Goal: Information Seeking & Learning: Get advice/opinions

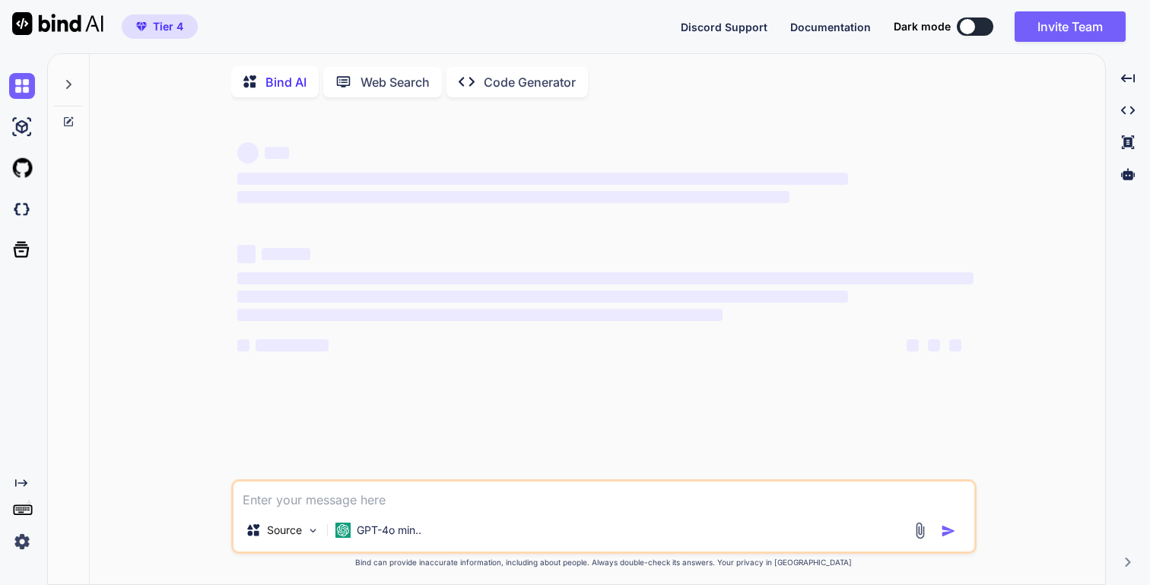
type textarea "x"
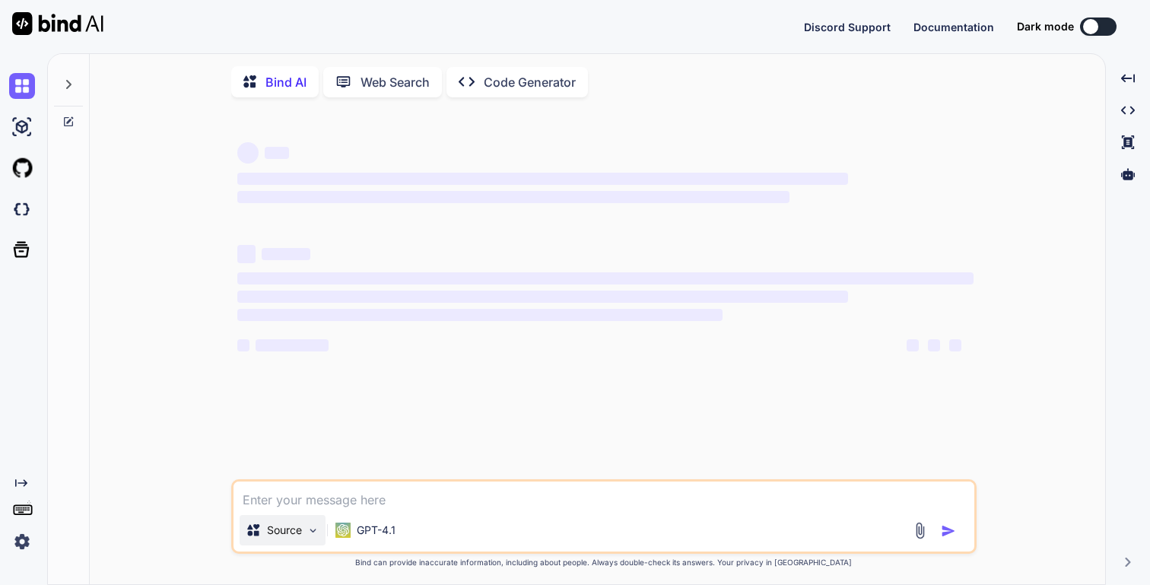
click at [295, 538] on p "Source" at bounding box center [284, 530] width 35 height 15
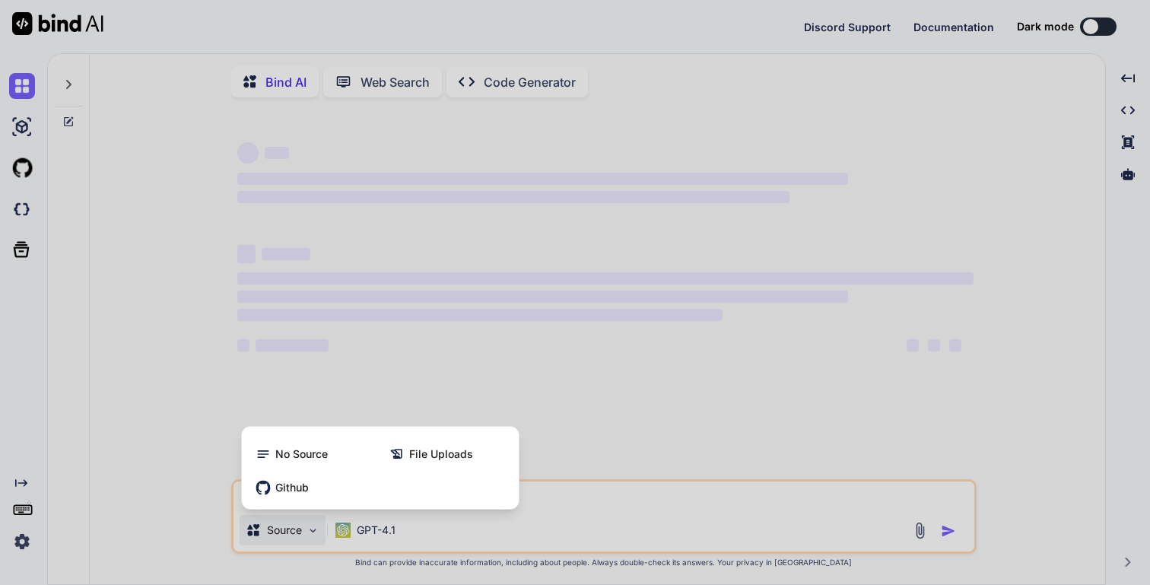
click at [374, 536] on div at bounding box center [575, 292] width 1150 height 585
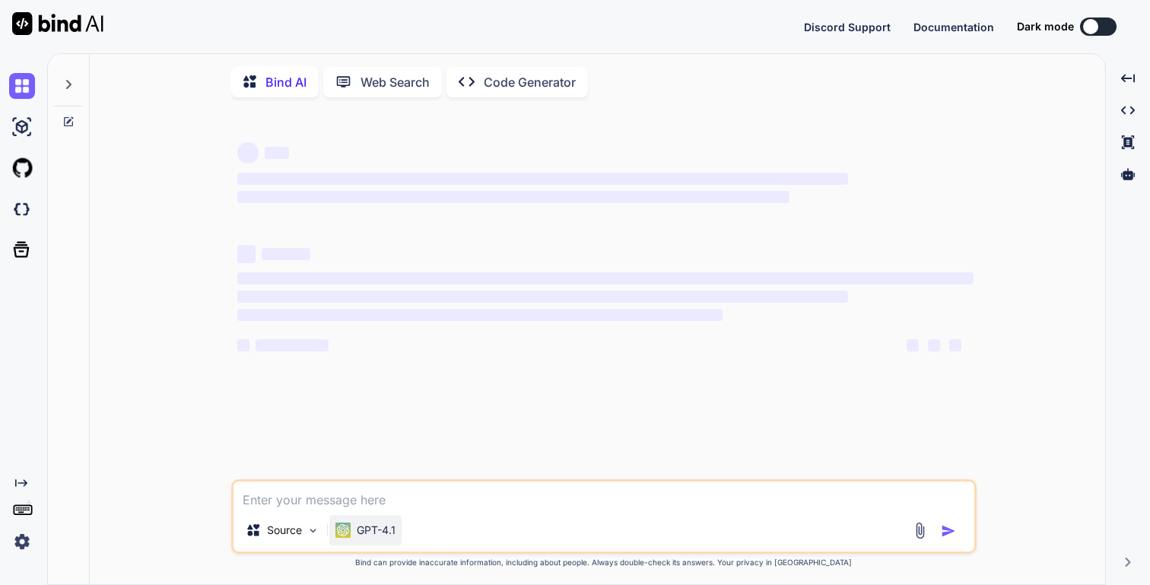
click at [395, 528] on p "GPT-4.1" at bounding box center [376, 530] width 39 height 15
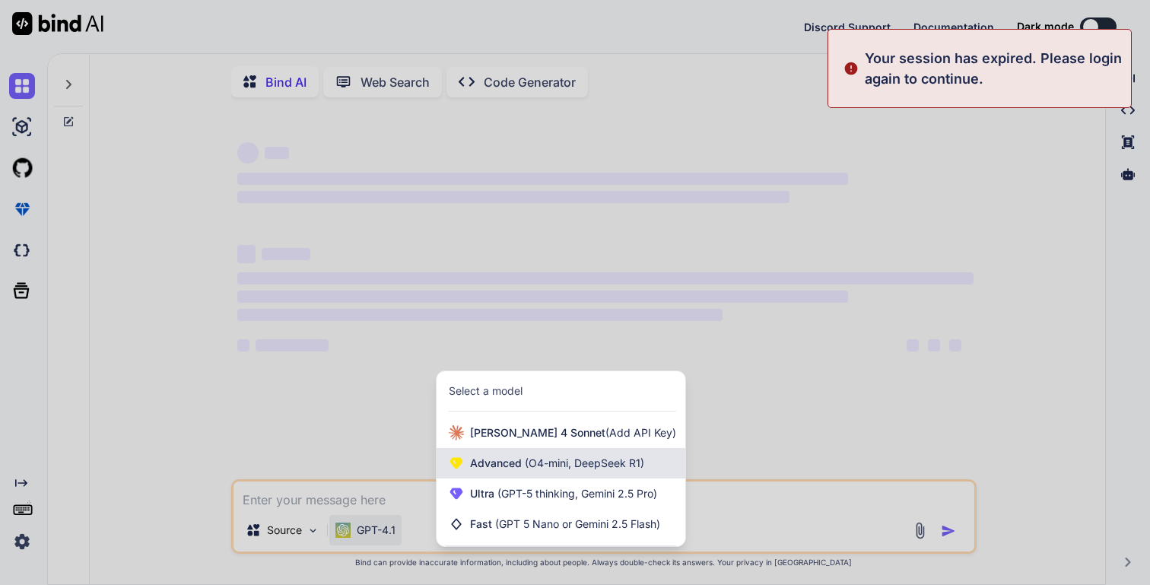
click at [523, 464] on span "(O4-mini, DeepSeek R1)" at bounding box center [583, 462] width 122 height 13
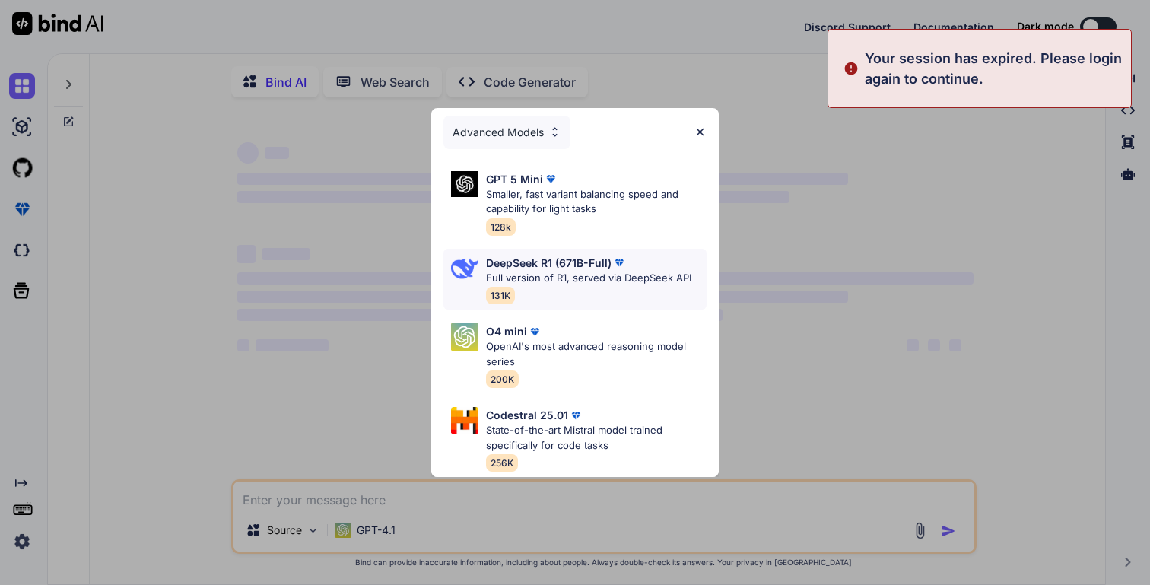
click at [612, 281] on p "Full version of R1, served via DeepSeek API" at bounding box center [588, 278] width 205 height 15
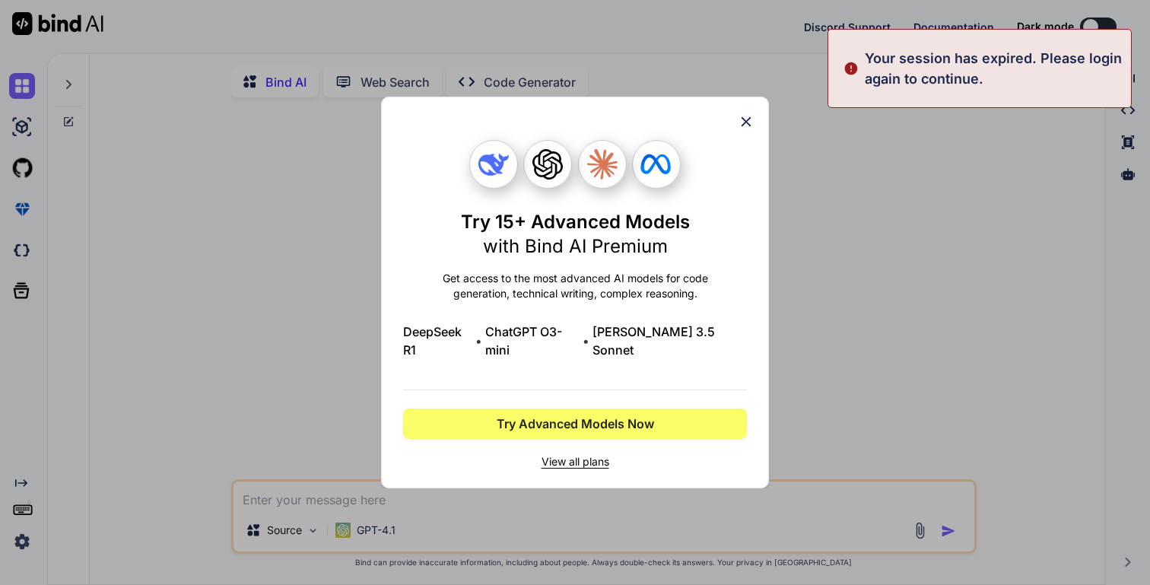
type textarea "x"
click at [745, 130] on icon at bounding box center [746, 121] width 17 height 17
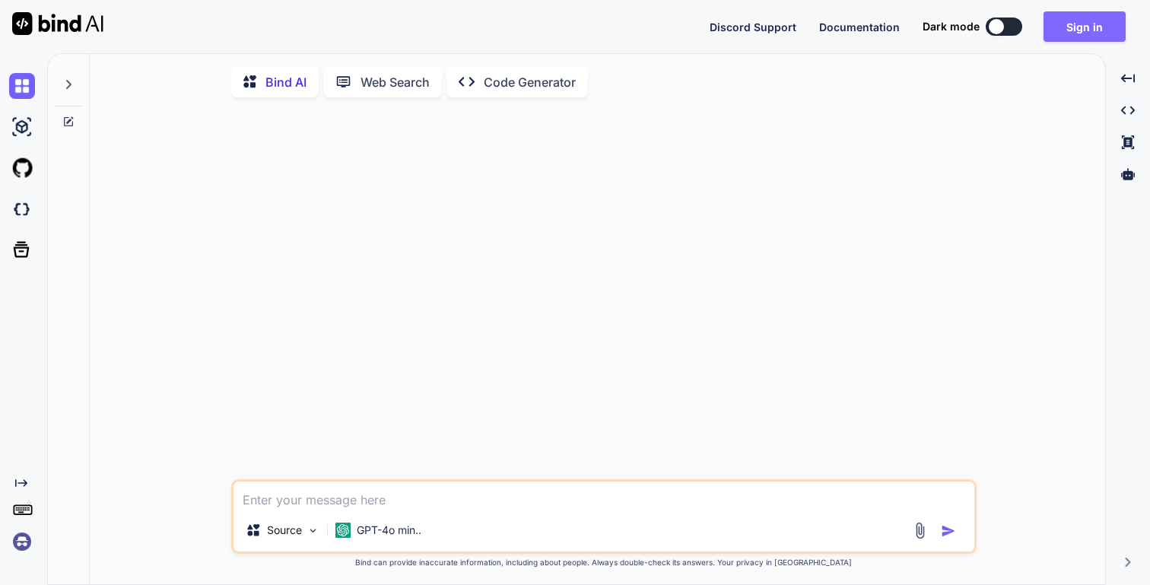
click at [1082, 23] on button "Sign in" at bounding box center [1085, 26] width 82 height 30
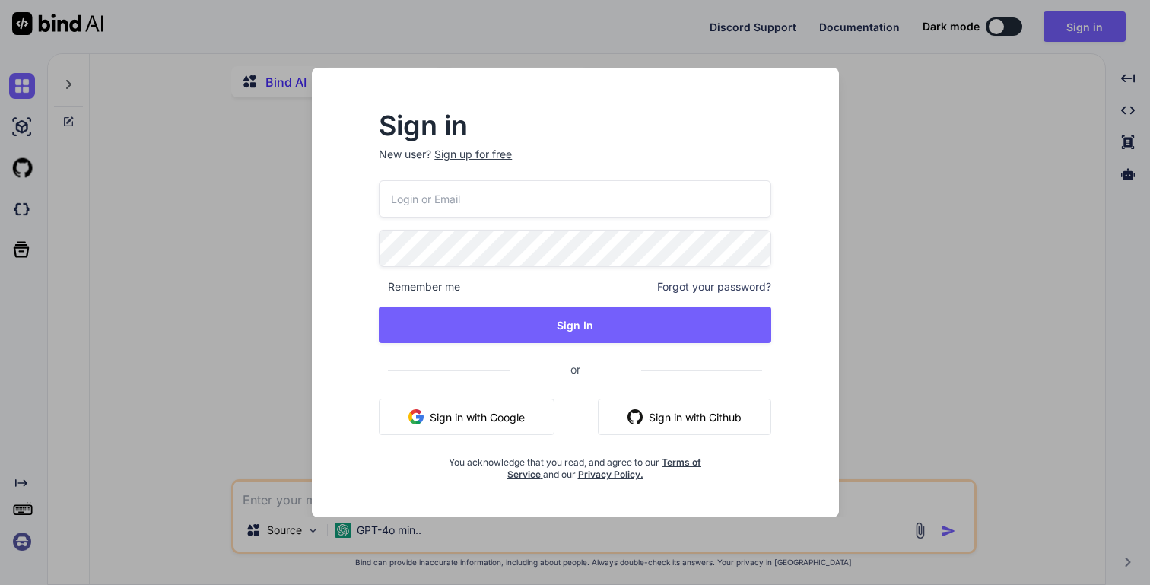
click at [465, 420] on button "Sign in with Google" at bounding box center [467, 417] width 176 height 37
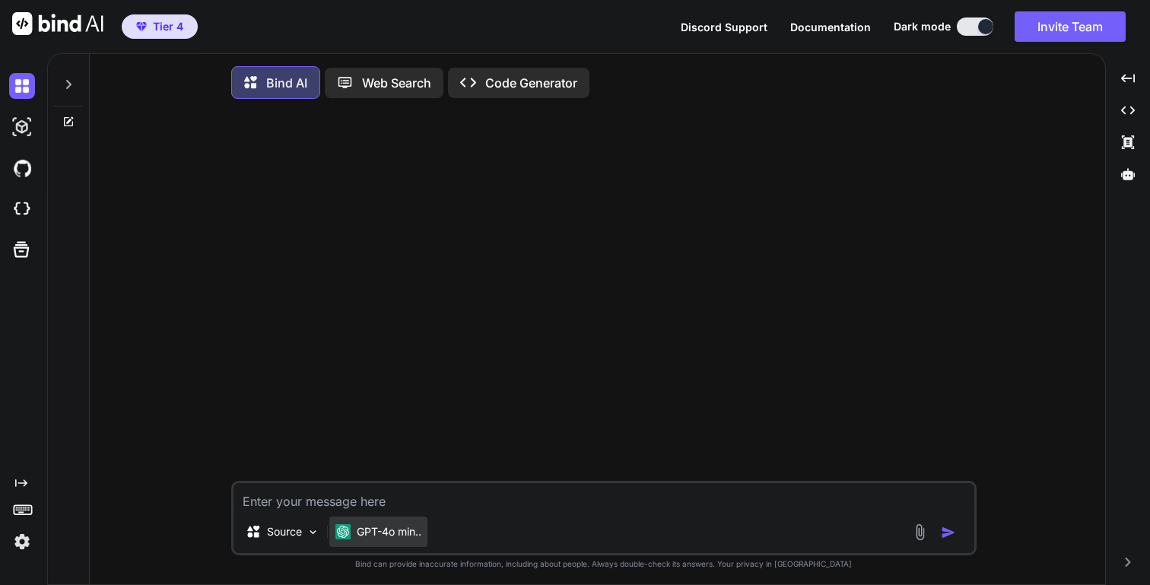
click at [390, 539] on p "GPT-4o min.." at bounding box center [389, 531] width 65 height 15
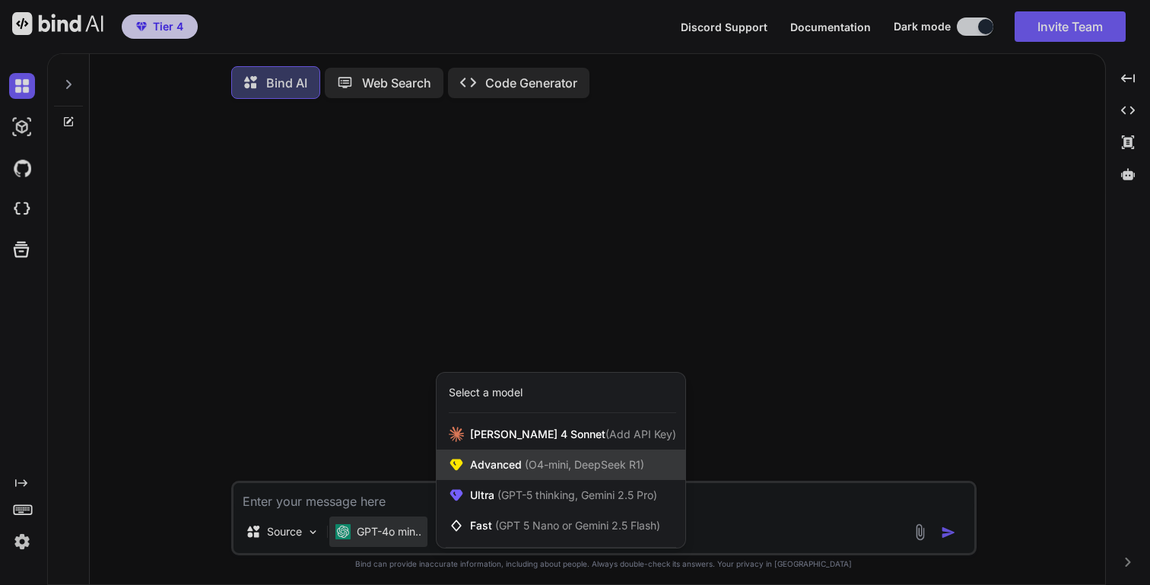
click at [522, 467] on span "(O4-mini, DeepSeek R1)" at bounding box center [583, 464] width 122 height 13
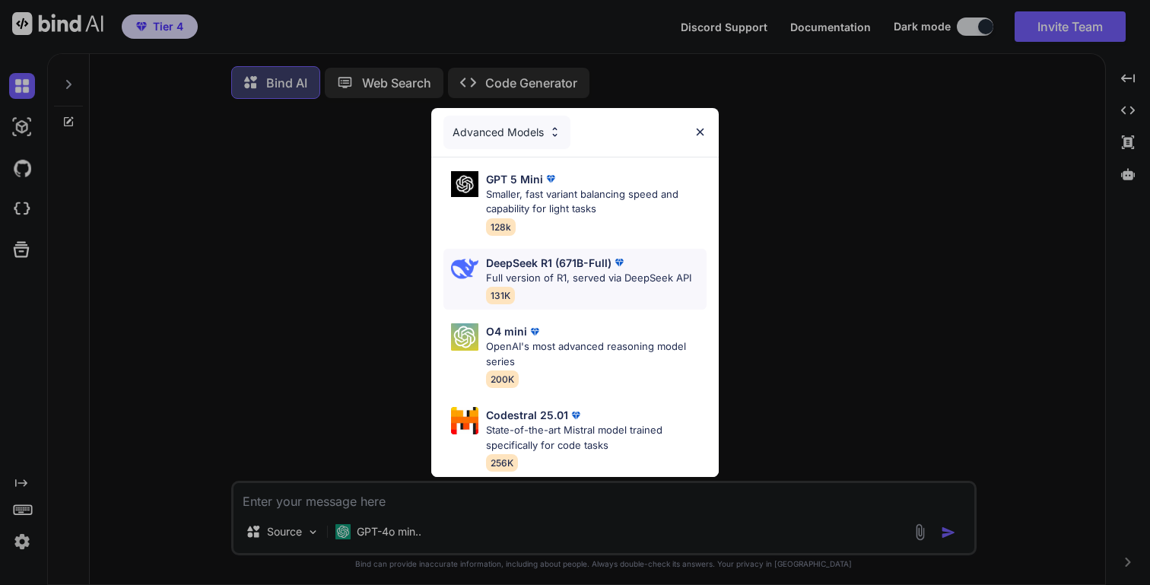
click at [572, 281] on p "Full version of R1, served via DeepSeek API" at bounding box center [588, 278] width 205 height 15
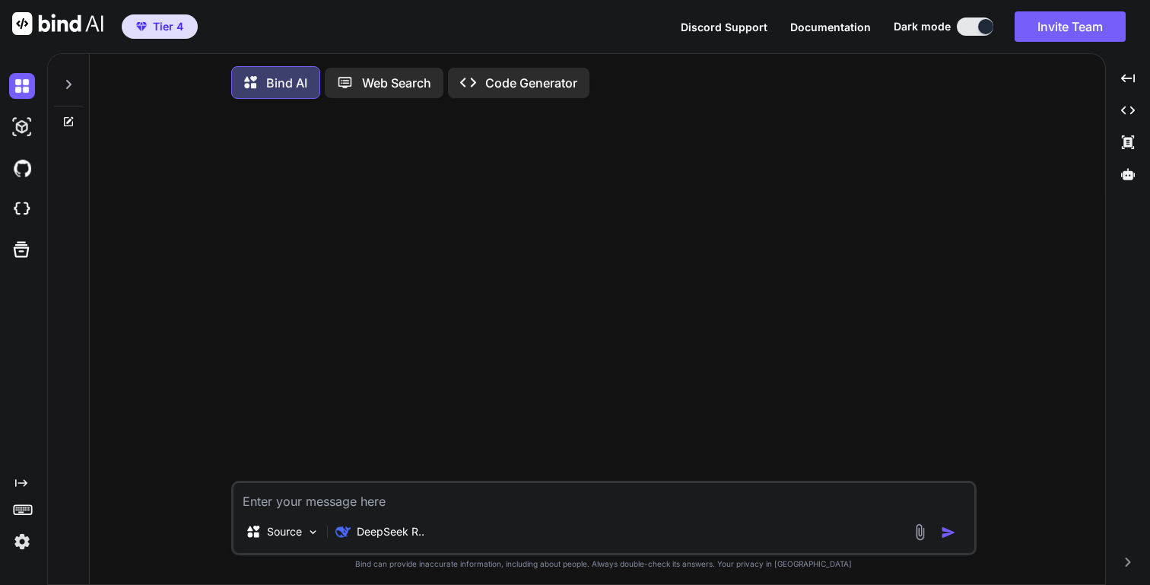
click at [399, 503] on textarea at bounding box center [603, 496] width 741 height 27
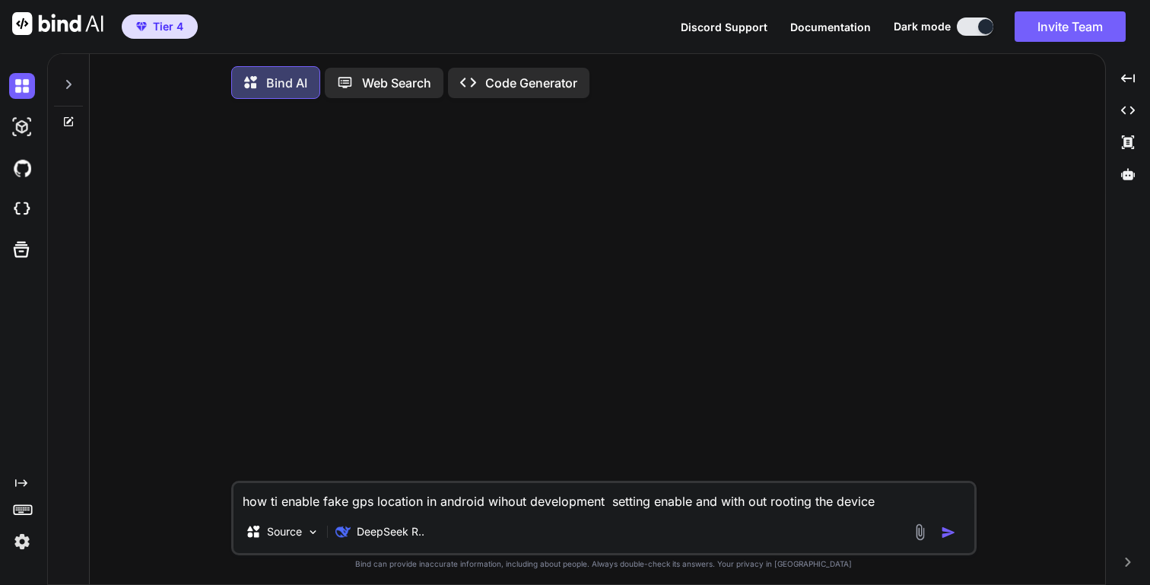
click at [280, 504] on textarea "how ti enable fake gps location in android wihout development setting enable an…" at bounding box center [603, 496] width 741 height 27
type textarea "how to enable fake gps location in android wihout development setting enable an…"
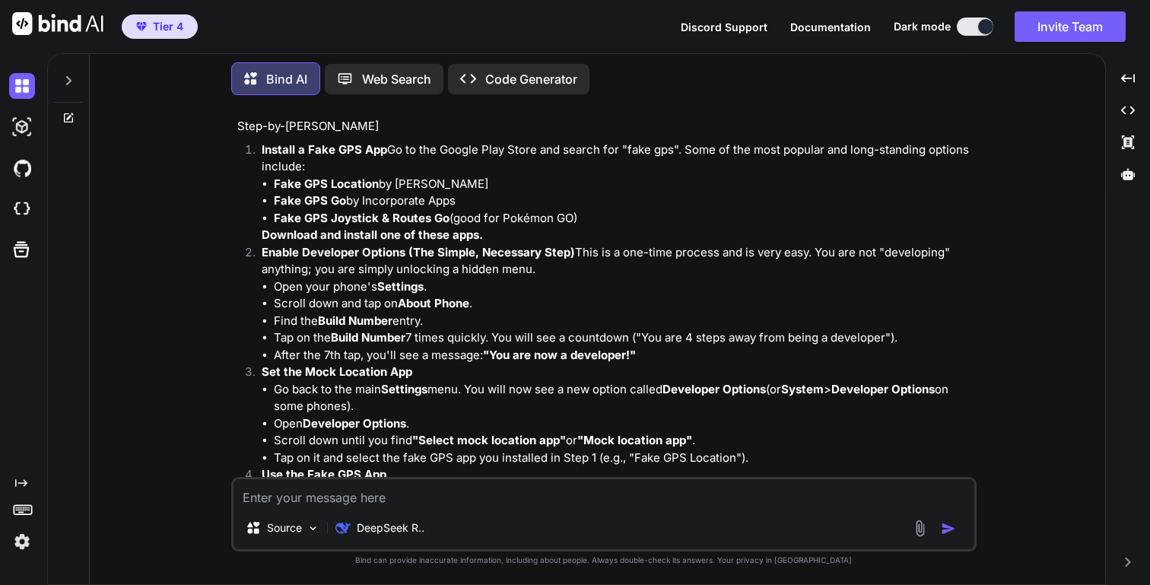
scroll to position [359, 0]
click at [278, 252] on strong "Enable Developer Options (The Simple, Necessary Step)" at bounding box center [418, 250] width 313 height 14
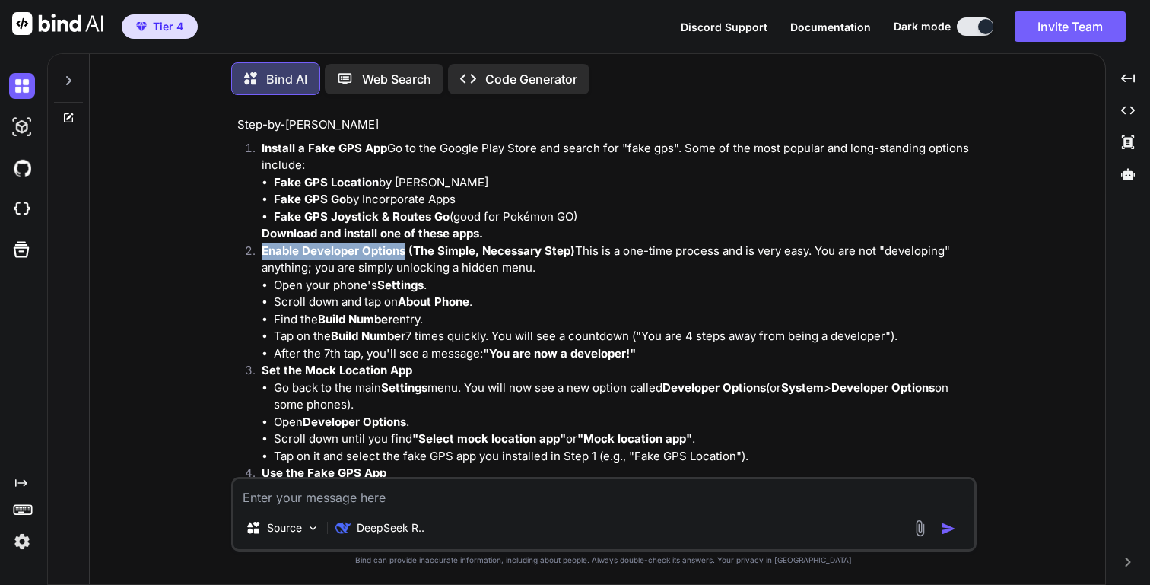
drag, startPoint x: 278, startPoint y: 252, endPoint x: 376, endPoint y: 253, distance: 98.1
click at [376, 253] on strong "Enable Developer Options (The Simple, Necessary Step)" at bounding box center [418, 250] width 313 height 14
copy strong "Enable Developer Options"
click at [351, 469] on strong "Use the Fake GPS App" at bounding box center [324, 472] width 125 height 14
click at [356, 505] on textarea at bounding box center [603, 492] width 741 height 27
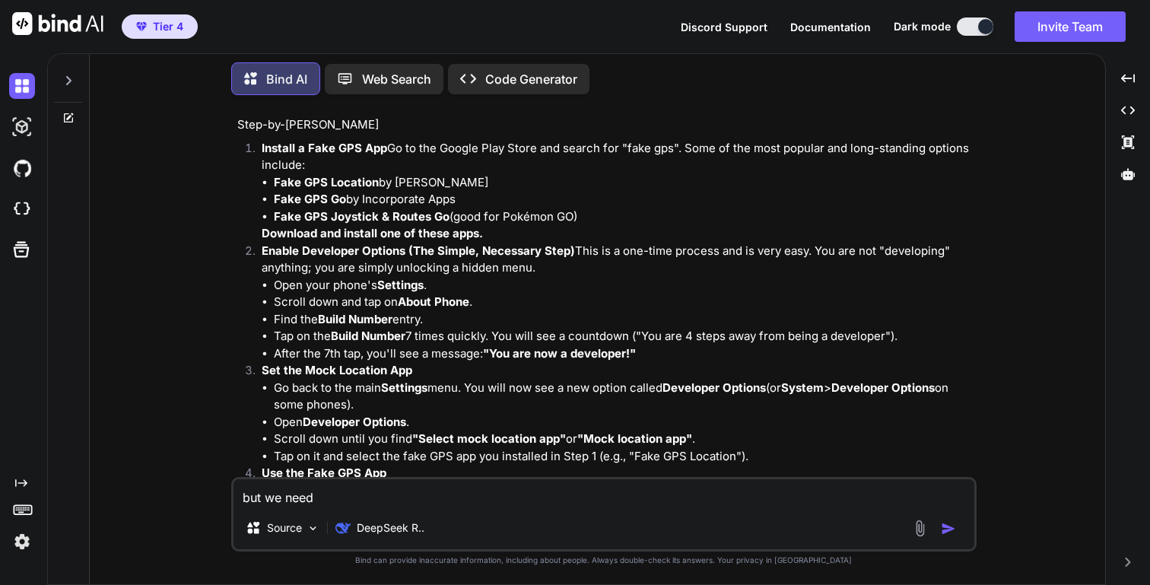
paste textarea "Enable Developer Options"
click at [312, 497] on textarea "but we need Enable Developer Options" at bounding box center [603, 492] width 741 height 27
click at [538, 504] on textarea "but we need without Enable Developer Options" at bounding box center [603, 492] width 741 height 27
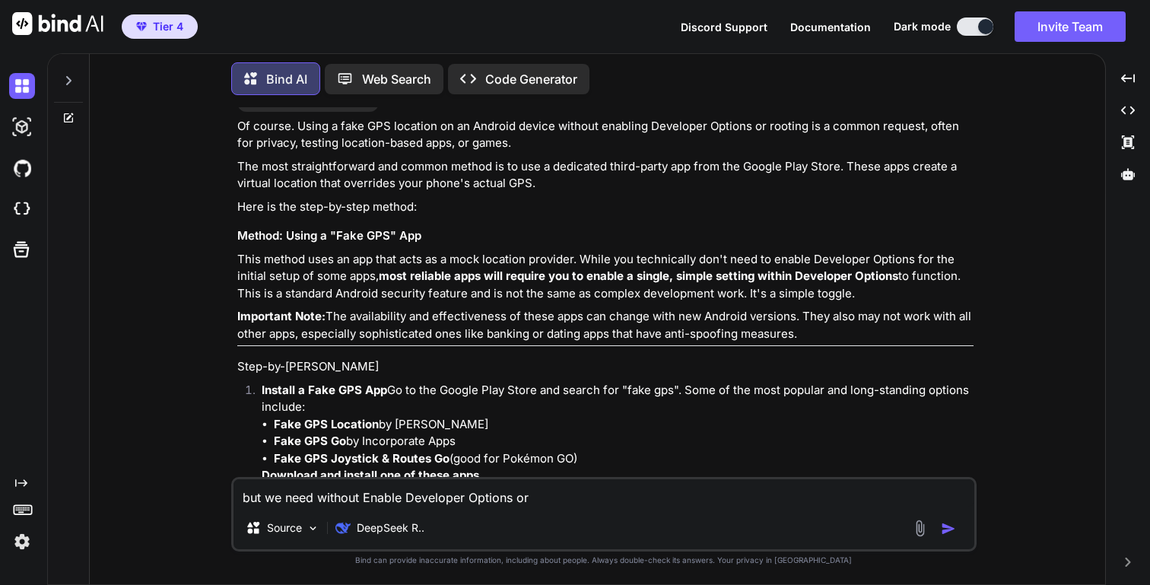
scroll to position [0, 0]
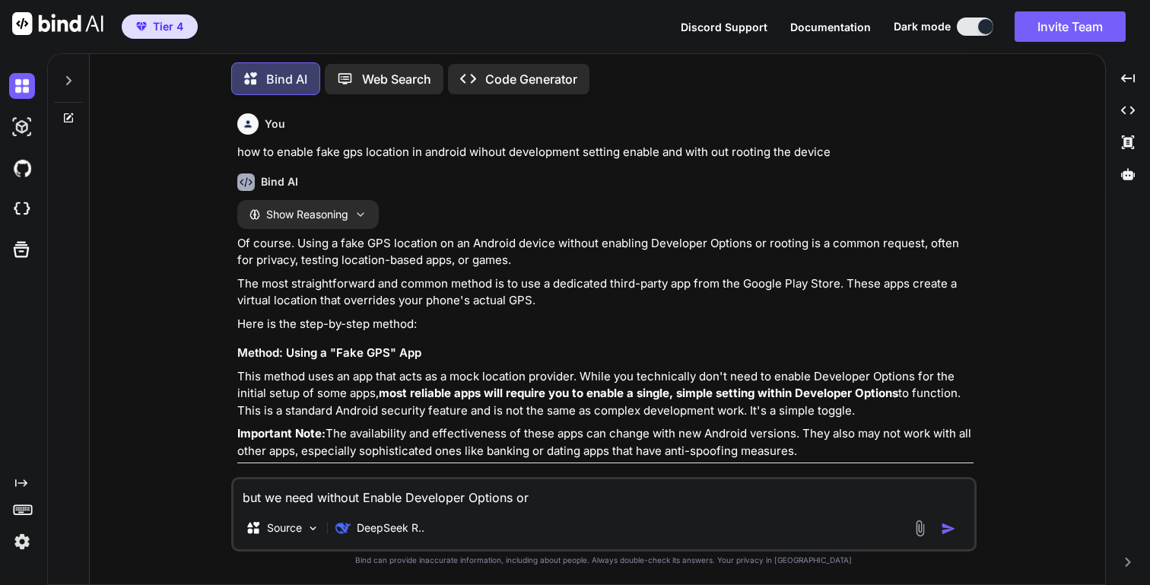
click at [779, 243] on p "Of course. Using a fake GPS location on an Android device without enabling Deve…" at bounding box center [605, 252] width 736 height 34
drag, startPoint x: 779, startPoint y: 243, endPoint x: 799, endPoint y: 244, distance: 19.8
click at [799, 244] on p "Of course. Using a fake GPS location on an Android device without enabling Deve…" at bounding box center [605, 252] width 736 height 34
copy p "rooting"
click at [582, 504] on textarea "but we need without Enable Developer Options or" at bounding box center [603, 492] width 741 height 27
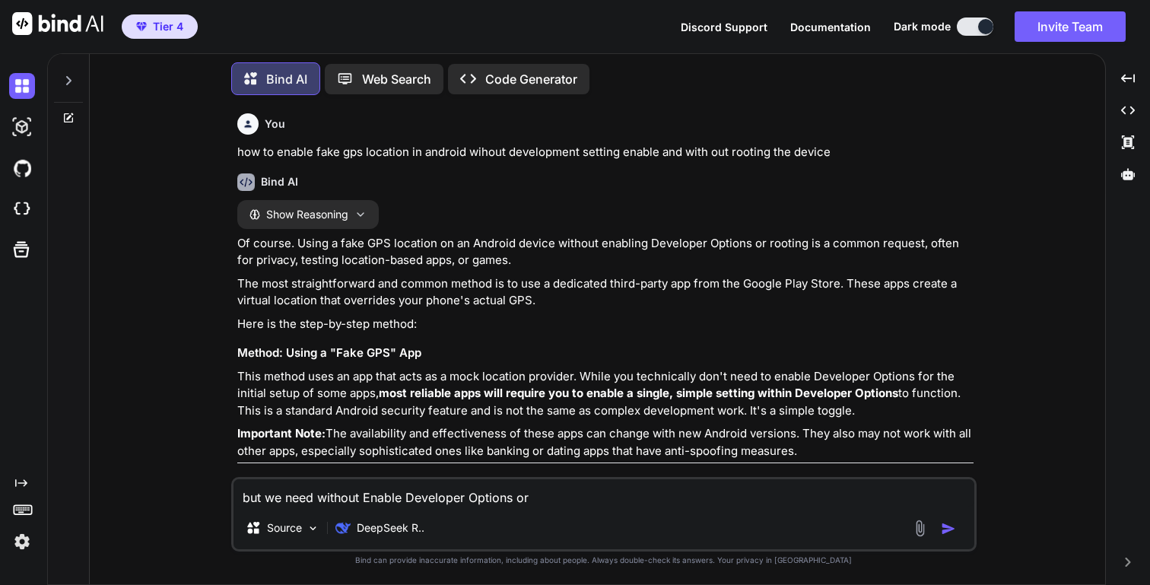
paste textarea "rooting"
type textarea "but we need without Enable Developer Options or rooting"
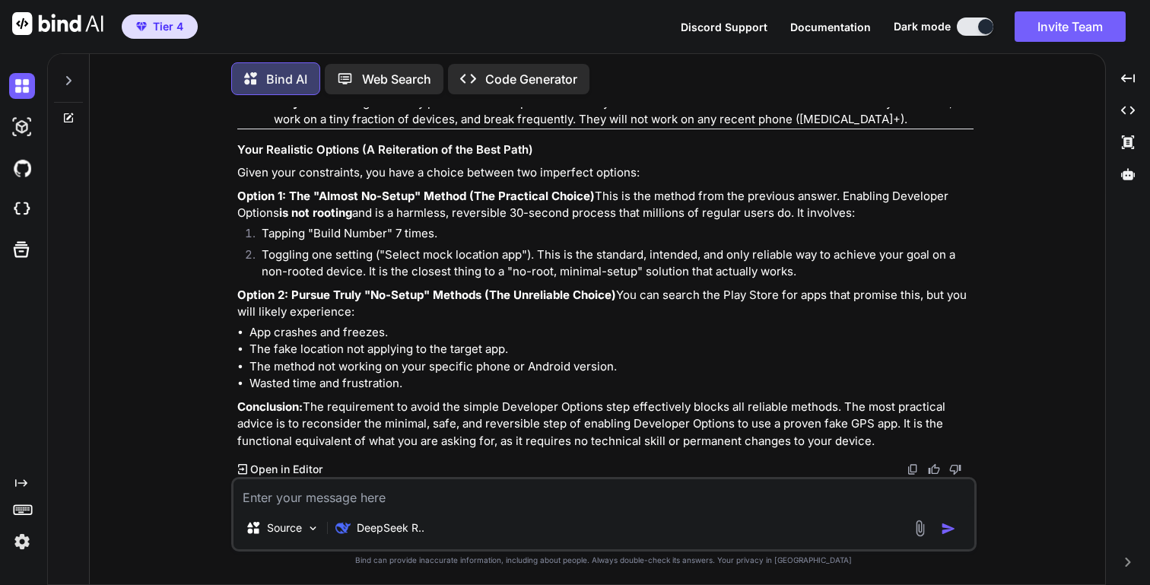
scroll to position [1593, 0]
click at [398, 490] on textarea at bounding box center [603, 492] width 741 height 27
click at [64, 75] on icon at bounding box center [68, 81] width 12 height 12
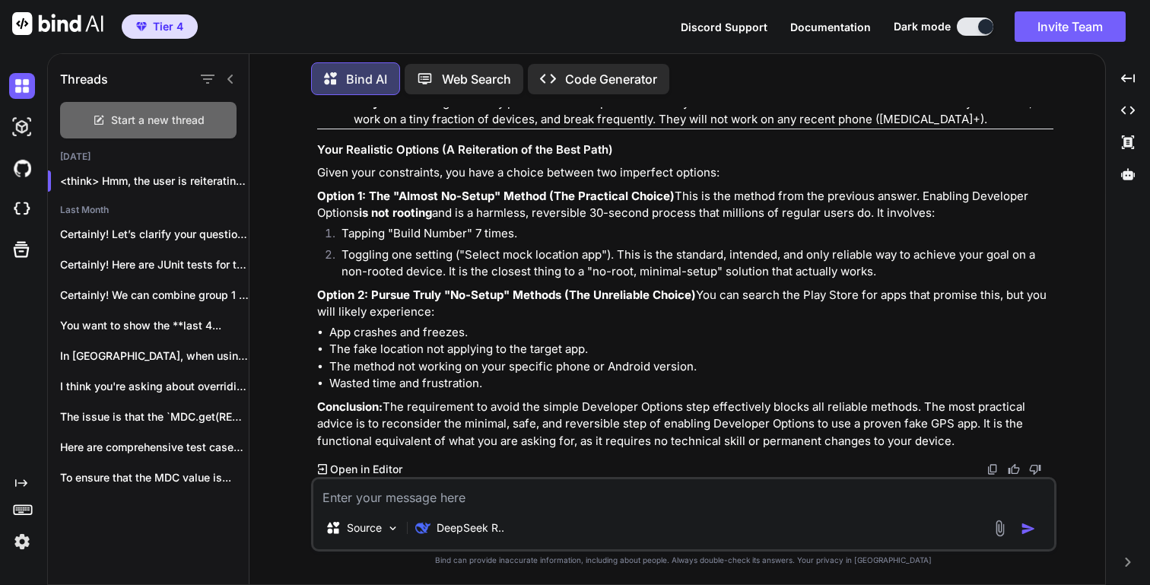
click at [164, 122] on span "Start a new thread" at bounding box center [158, 120] width 94 height 15
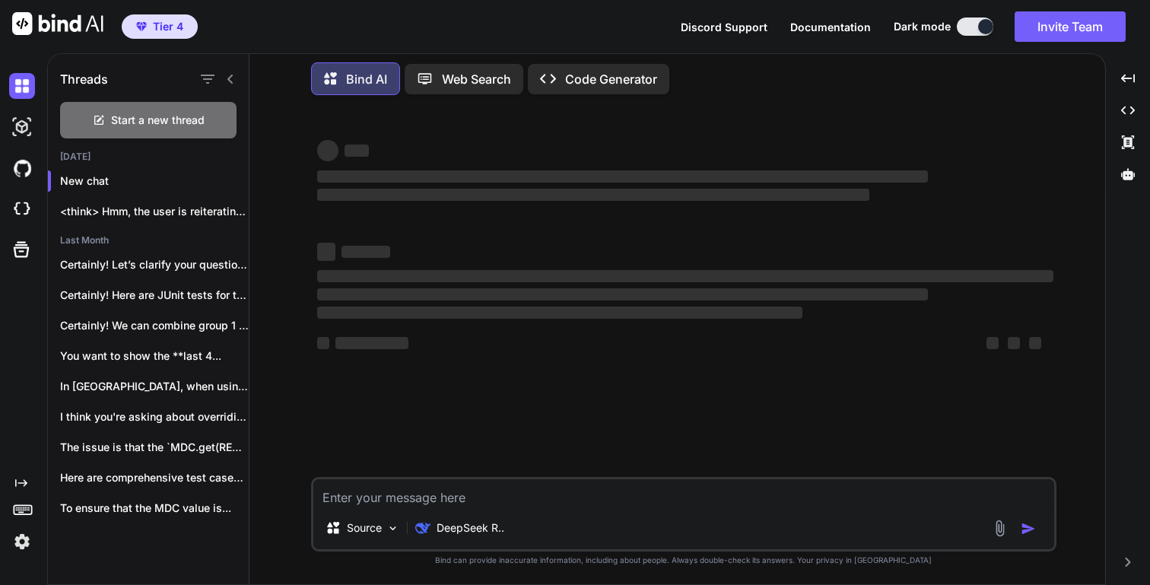
click at [425, 505] on textarea at bounding box center [683, 492] width 741 height 27
click at [480, 523] on p "DeepSeek R.." at bounding box center [471, 527] width 68 height 15
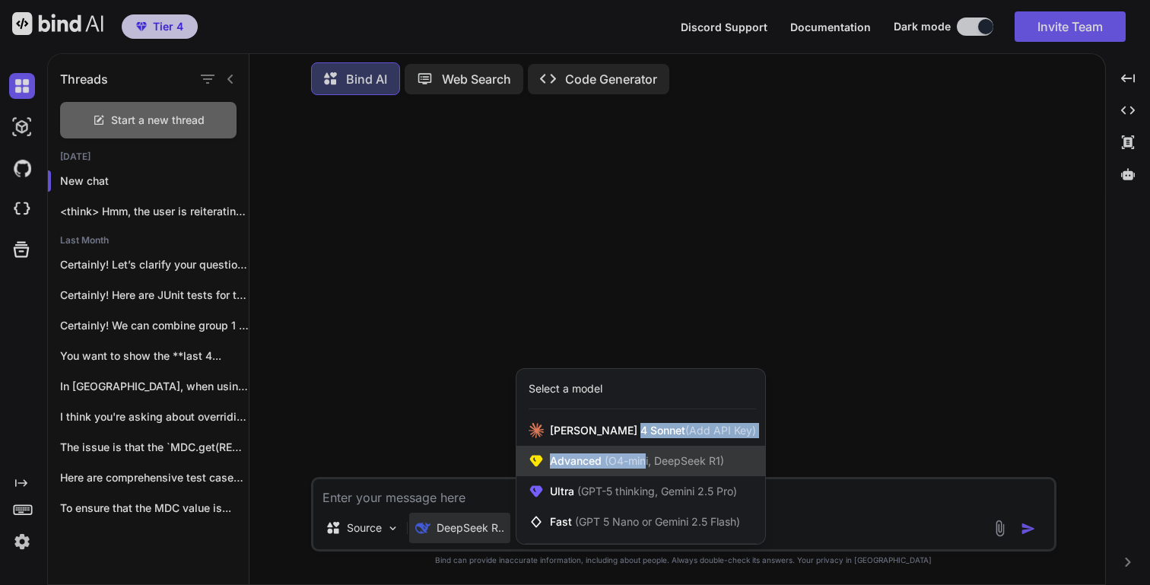
drag, startPoint x: 631, startPoint y: 431, endPoint x: 646, endPoint y: 458, distance: 30.3
click at [646, 458] on div "[PERSON_NAME] 4 Sonnet (Add API Key) Advanced (O4-mini, DeepSeek R1) Ultra (GPT…" at bounding box center [640, 476] width 249 height 122
click at [646, 458] on span "(O4-mini, DeepSeek R1)" at bounding box center [663, 460] width 122 height 13
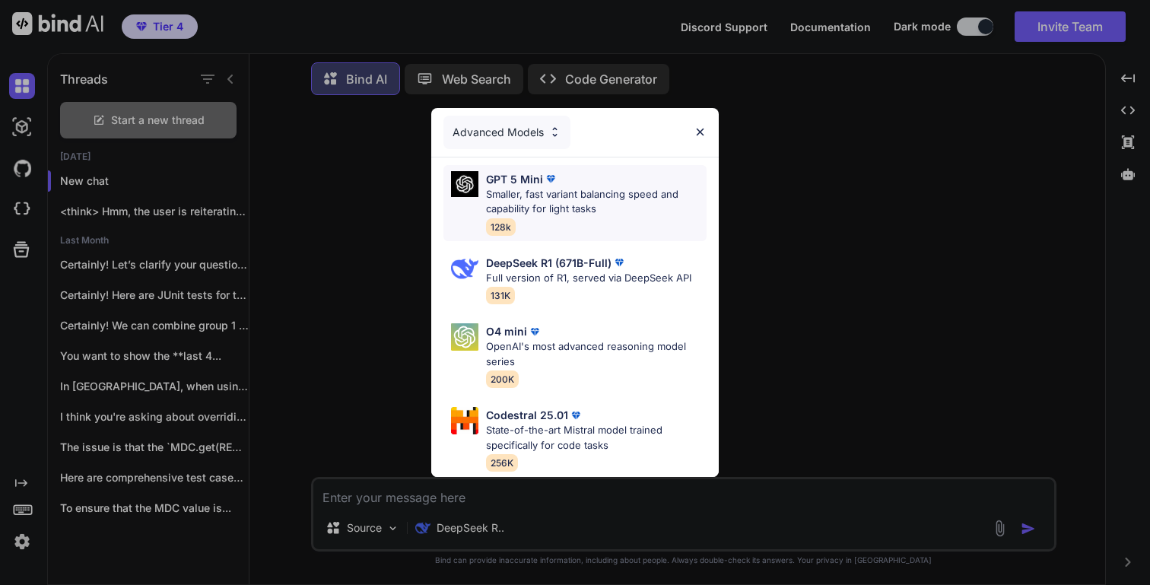
click at [576, 186] on div "GPT 5 Mini" at bounding box center [596, 179] width 221 height 16
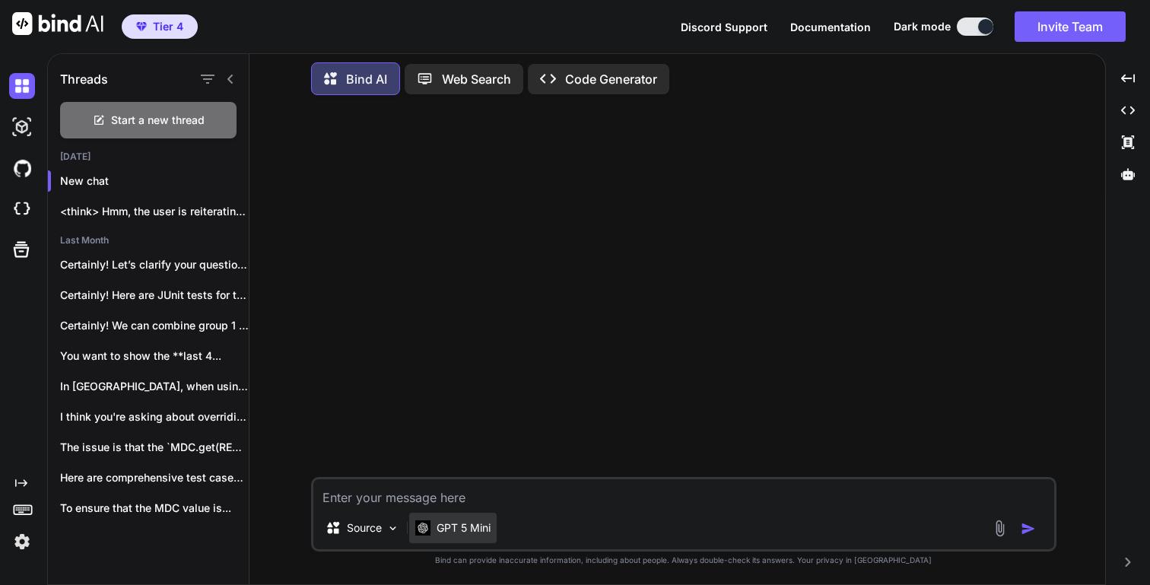
click at [475, 533] on p "GPT 5 Mini" at bounding box center [464, 527] width 54 height 15
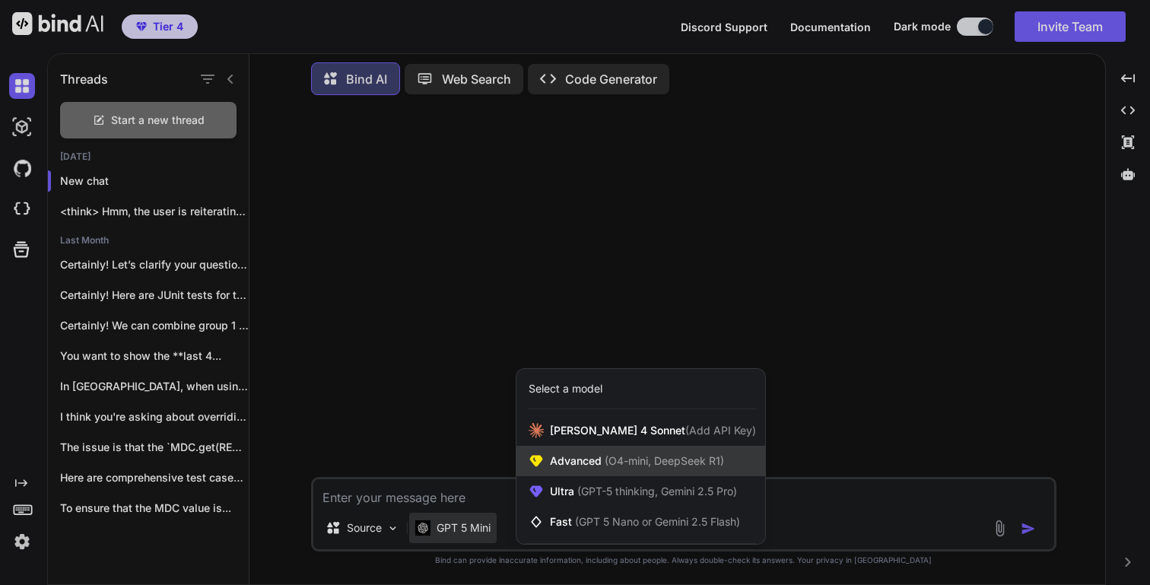
click at [632, 463] on span "(O4-mini, DeepSeek R1)" at bounding box center [663, 460] width 122 height 13
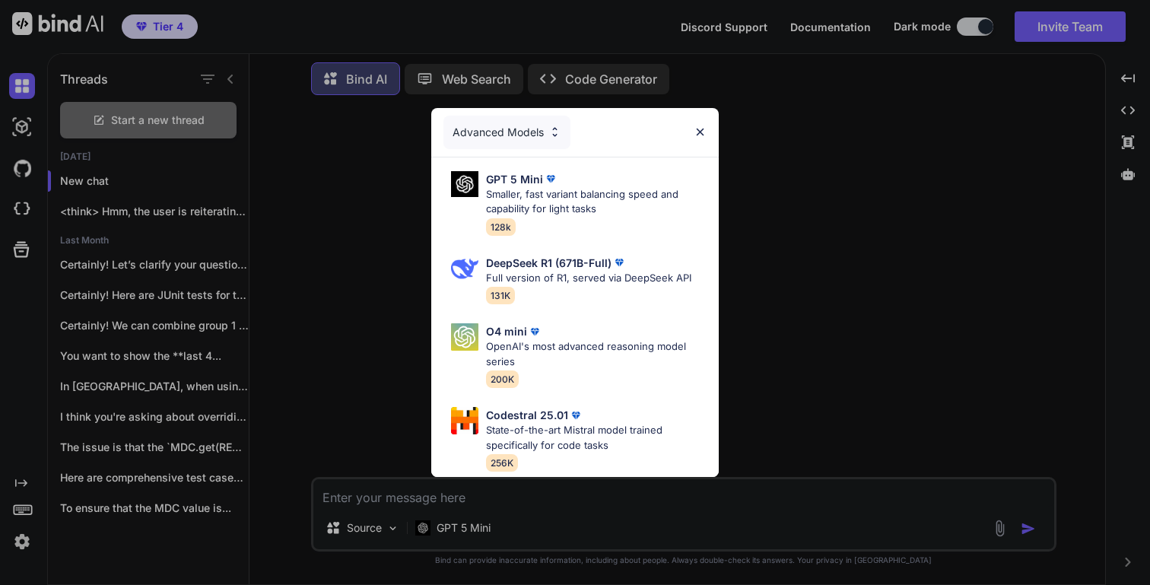
click at [495, 519] on div "Advanced Models GPT 5 Mini Smaller, fast variant balancing speed and capability…" at bounding box center [575, 292] width 1150 height 585
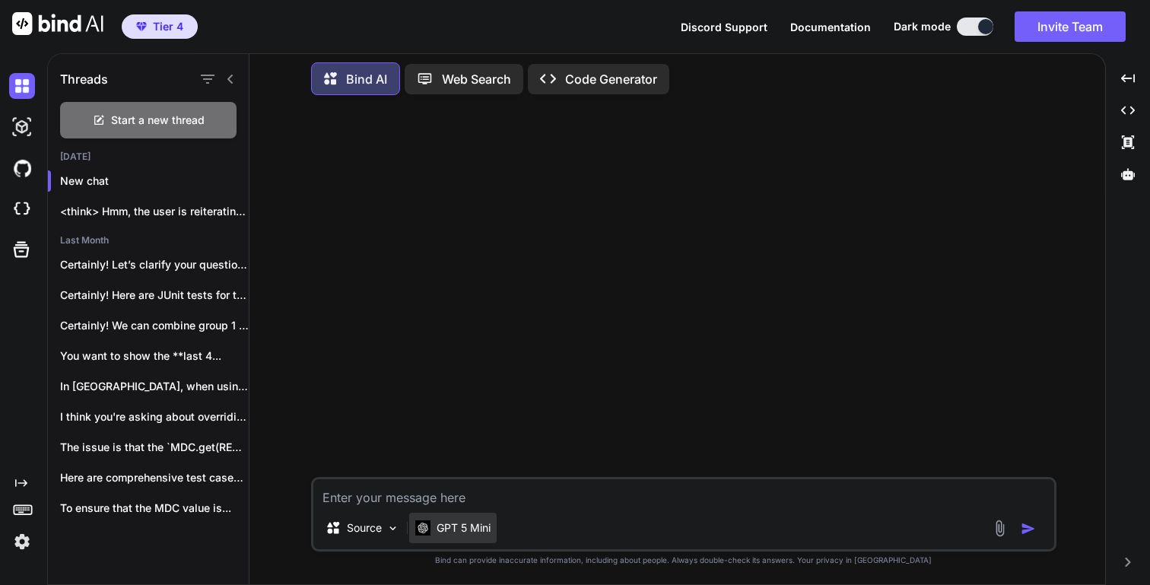
click at [473, 526] on p "GPT 5 Mini" at bounding box center [464, 527] width 54 height 15
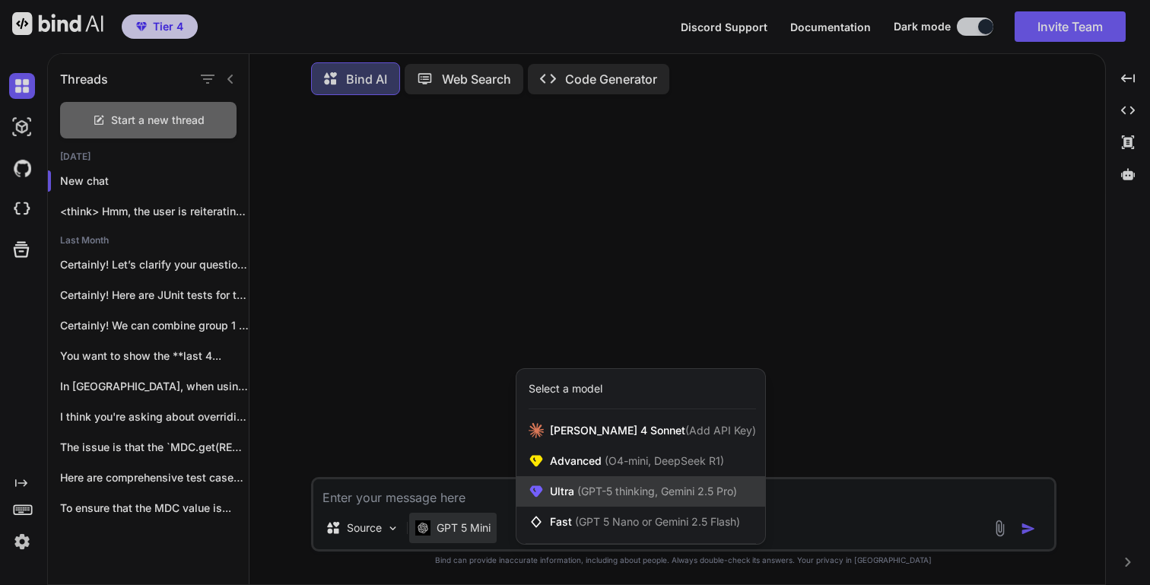
click at [618, 488] on span "(GPT-5 thinking, Gemini 2.5 Pro)" at bounding box center [655, 490] width 163 height 13
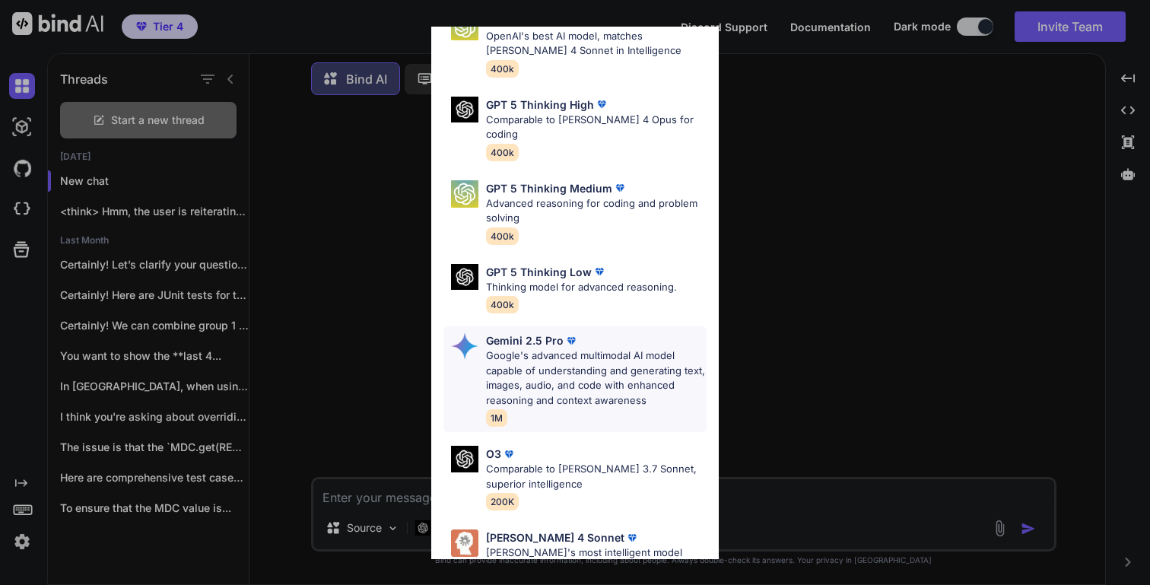
scroll to position [157, 0]
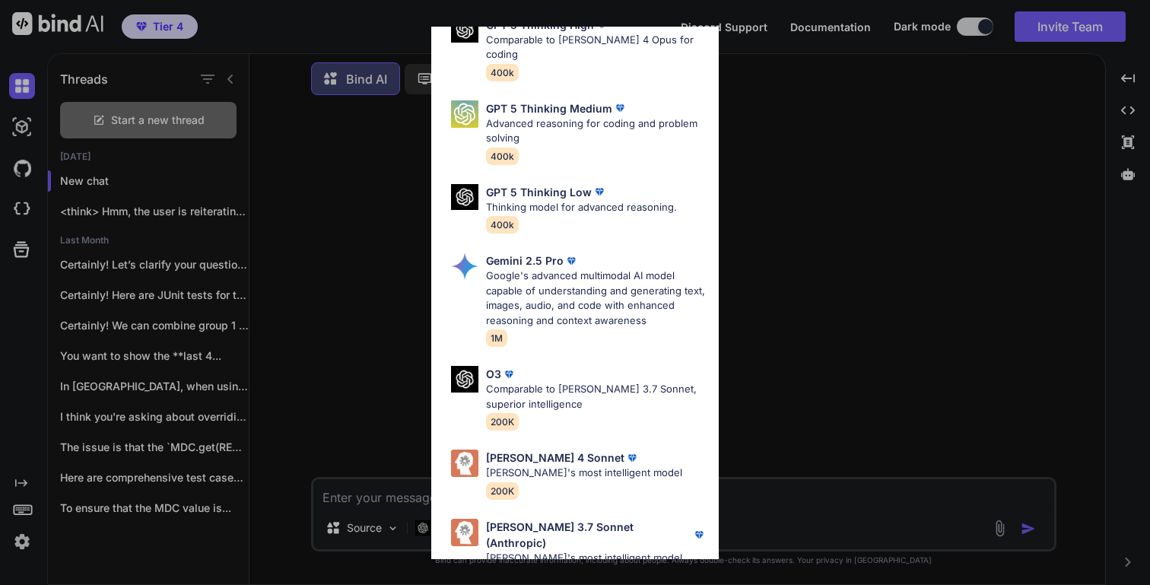
click at [808, 508] on div "Ultra Models GPT 5 OpenAI's best AI model, matches [PERSON_NAME] 4 Sonnet in In…" at bounding box center [575, 292] width 1150 height 585
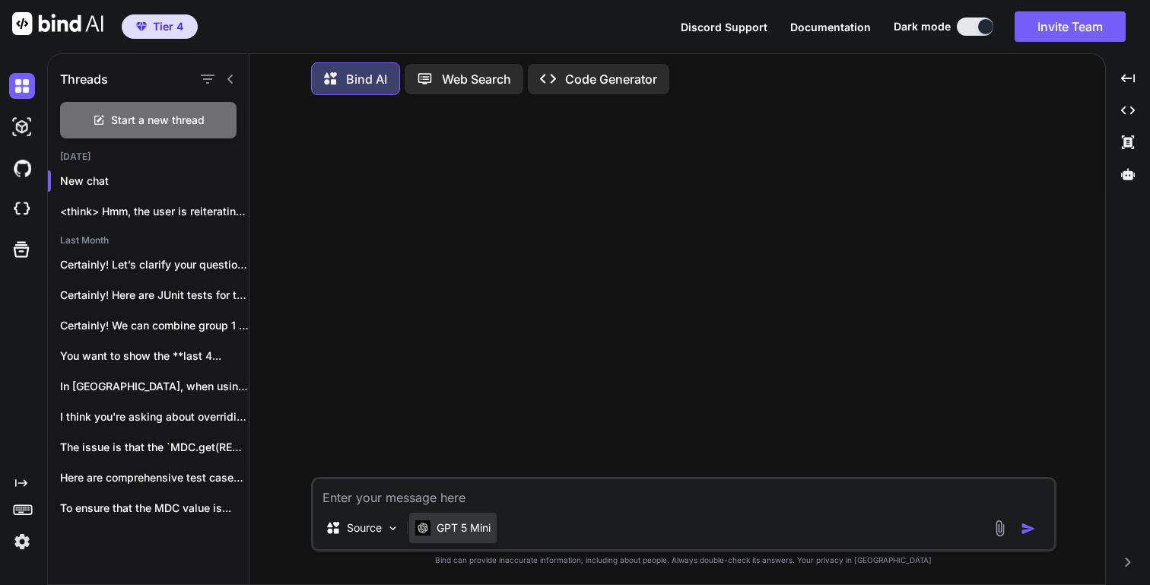
click at [459, 532] on p "GPT 5 Mini" at bounding box center [464, 527] width 54 height 15
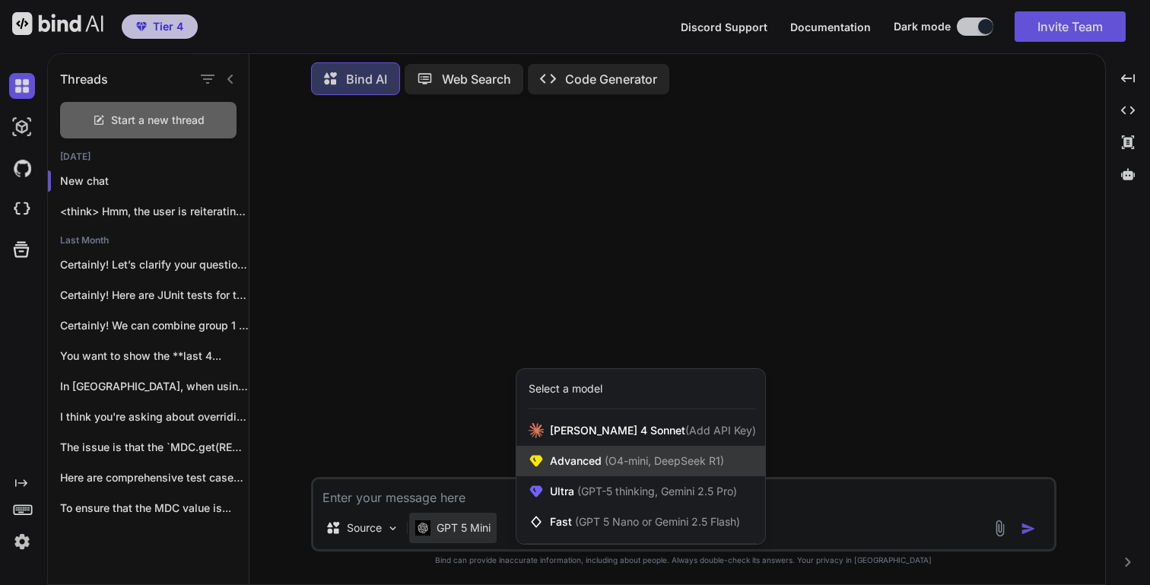
click at [638, 454] on span "(O4-mini, DeepSeek R1)" at bounding box center [663, 460] width 122 height 13
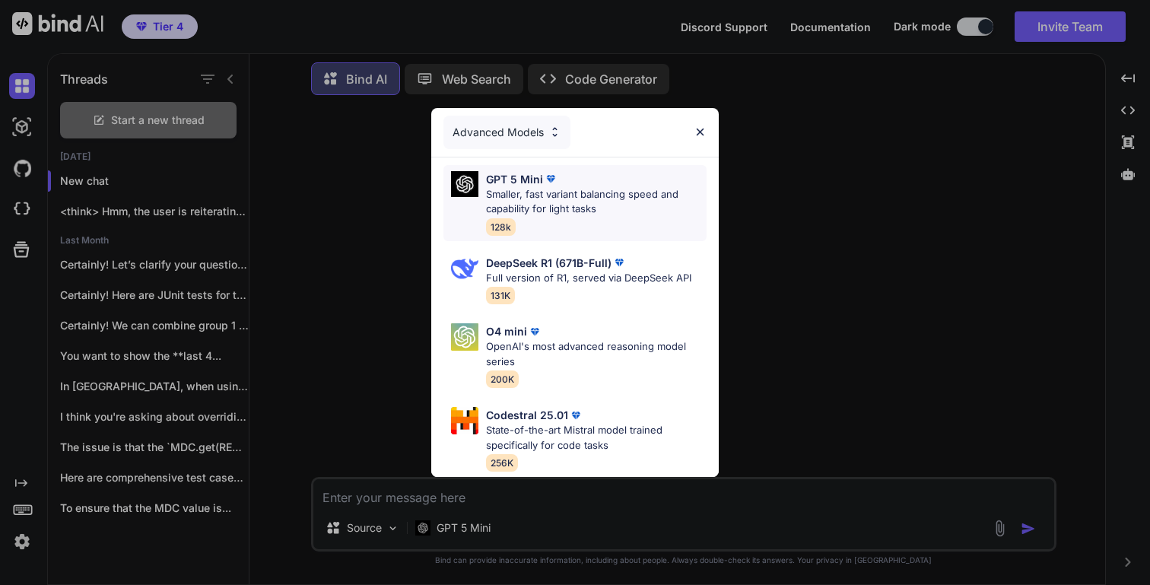
click at [593, 193] on p "Smaller, fast variant balancing speed and capability for light tasks" at bounding box center [596, 202] width 221 height 30
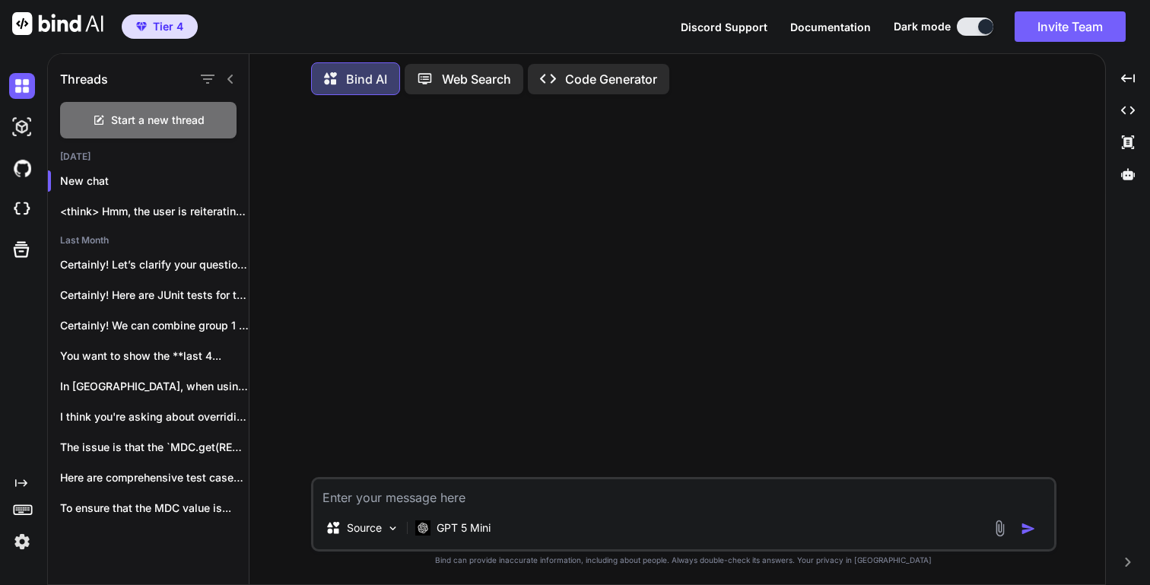
click at [437, 489] on textarea at bounding box center [683, 492] width 741 height 27
paste textarea "ELM UAT env is up and working fine"
type textarea "ELM UAT env is up and working fine"
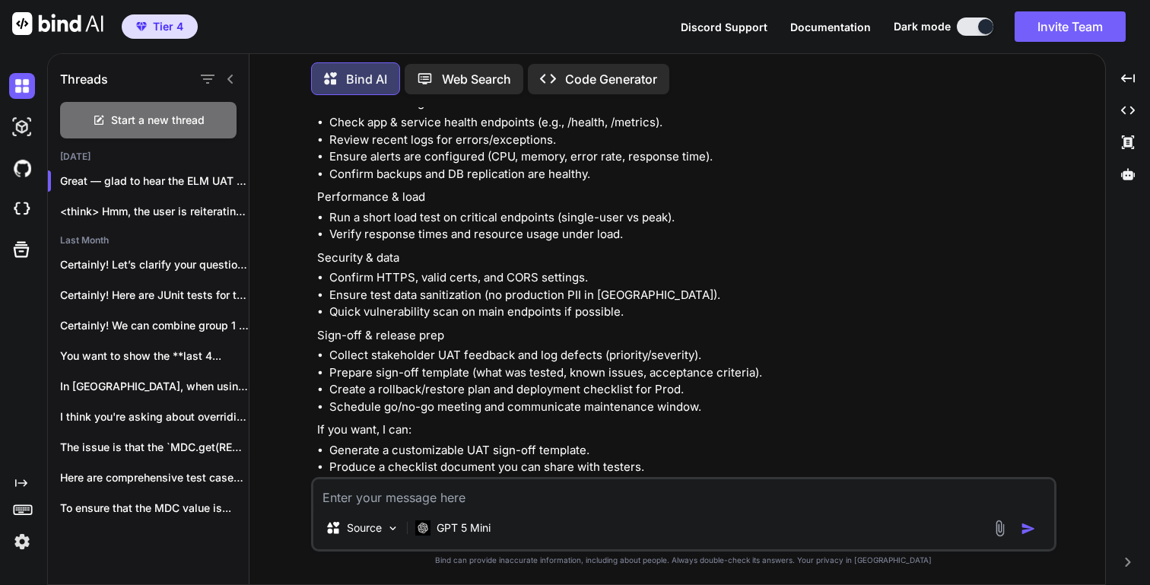
scroll to position [382, 0]
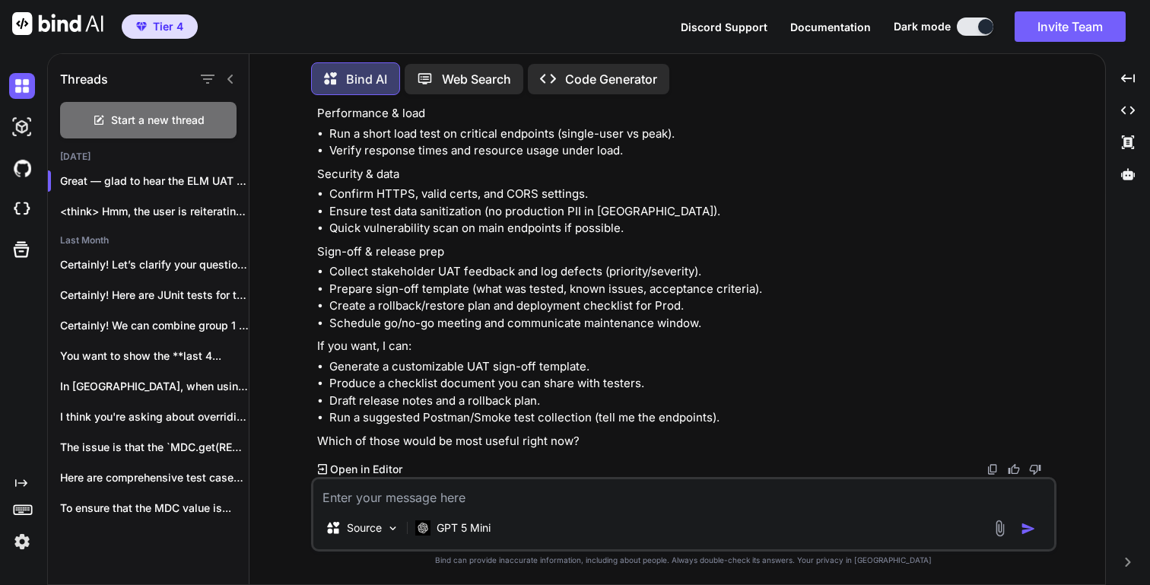
click at [435, 497] on textarea at bounding box center [683, 492] width 741 height 27
type textarea "mail reface it"
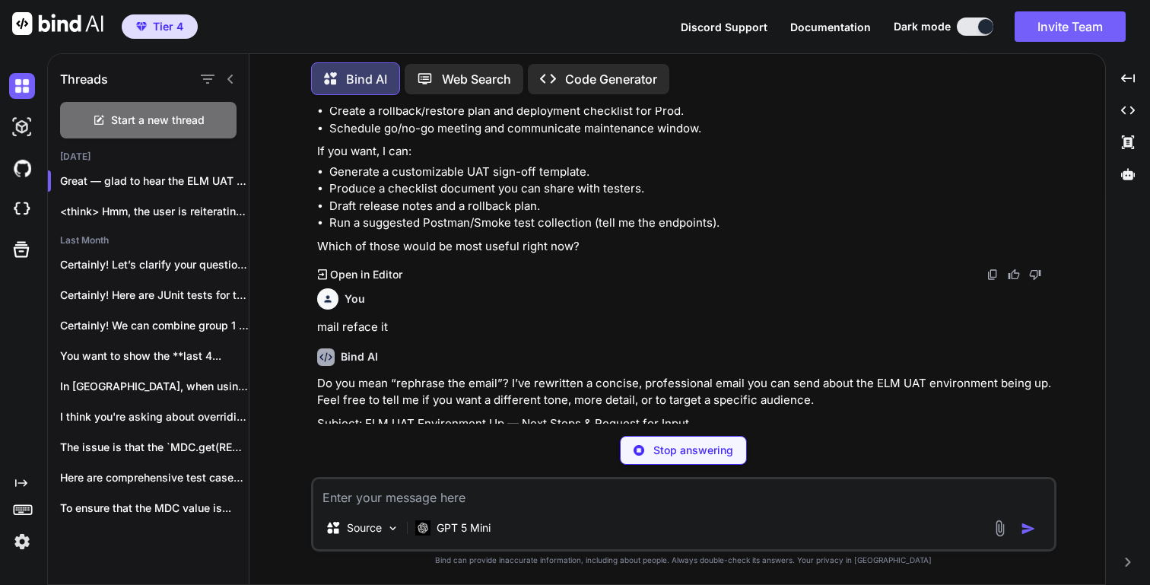
scroll to position [603, 0]
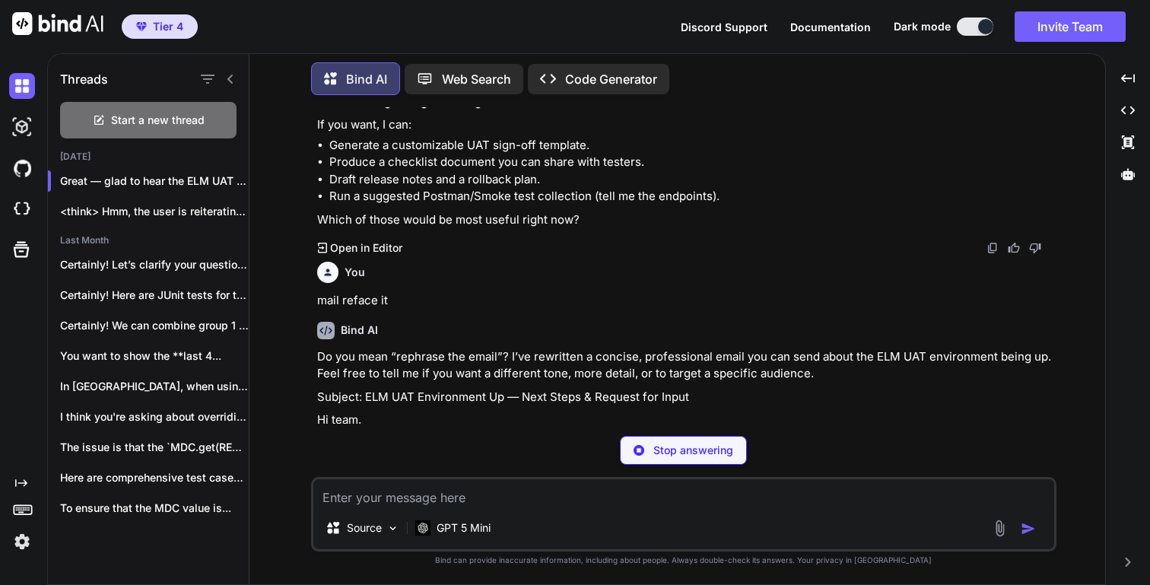
click at [418, 483] on textarea at bounding box center [683, 492] width 741 height 27
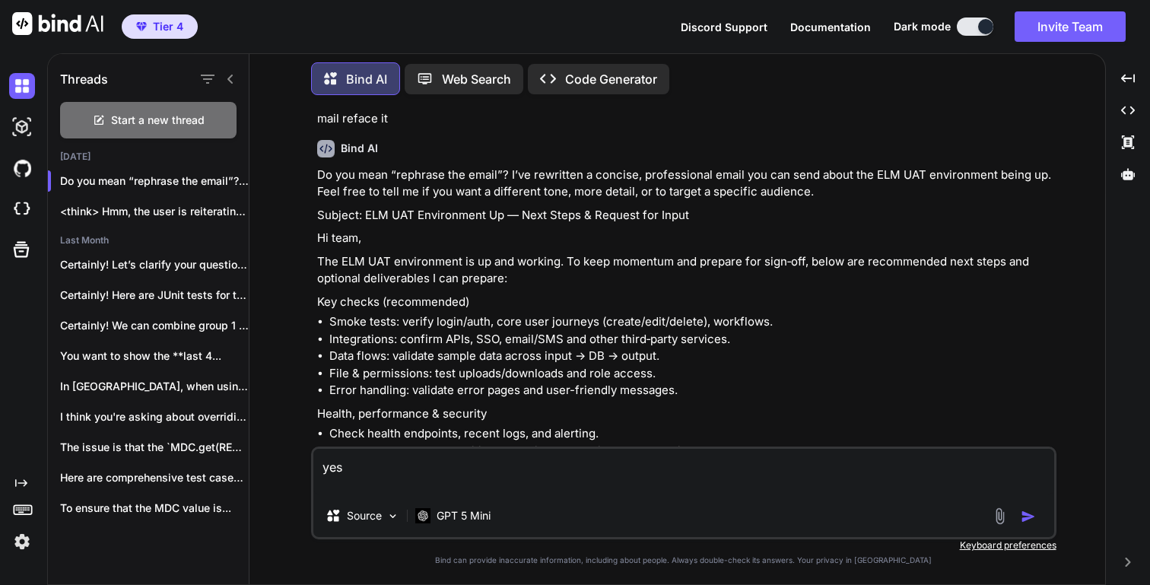
scroll to position [786, 0]
type textarea "yes"
click at [324, 257] on p "The ELM UAT environment is up and working. To keep momentum and prepare for sig…" at bounding box center [685, 269] width 736 height 34
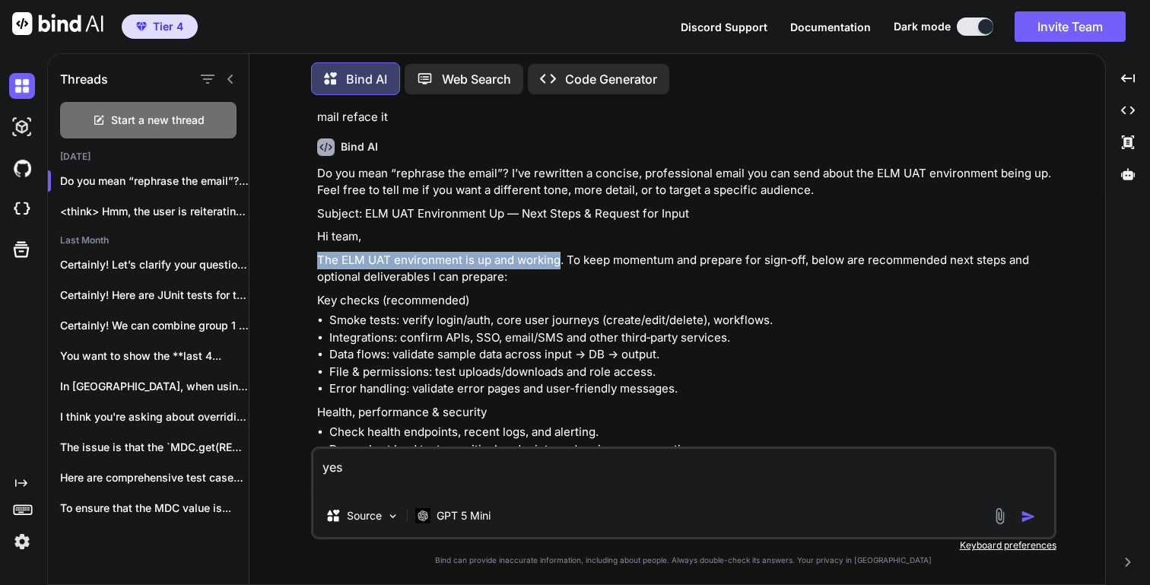
drag, startPoint x: 324, startPoint y: 257, endPoint x: 528, endPoint y: 253, distance: 203.9
click at [528, 253] on p "The ELM UAT environment is up and working. To keep momentum and prepare for sig…" at bounding box center [685, 269] width 736 height 34
copy p "The ELM UAT environment is up and working"
